Goal: Task Accomplishment & Management: Manage account settings

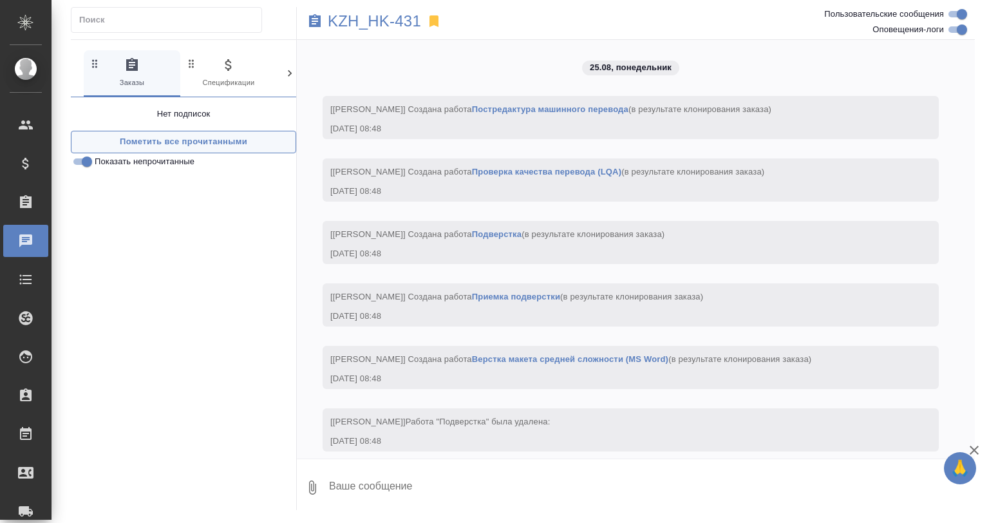
scroll to position [1200, 0]
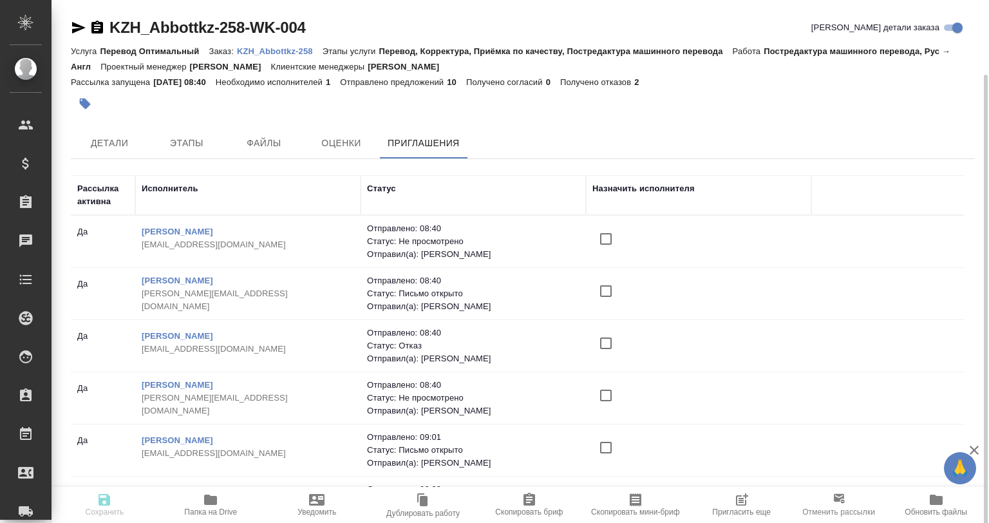
scroll to position [39, 0]
